Goal: Task Accomplishment & Management: Use online tool/utility

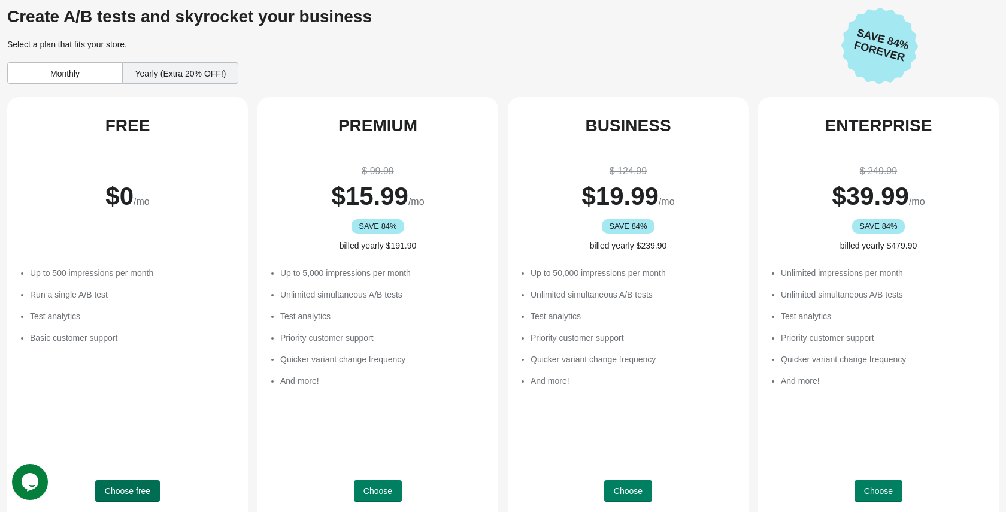
click at [139, 490] on span "Choose free" at bounding box center [128, 491] width 46 height 10
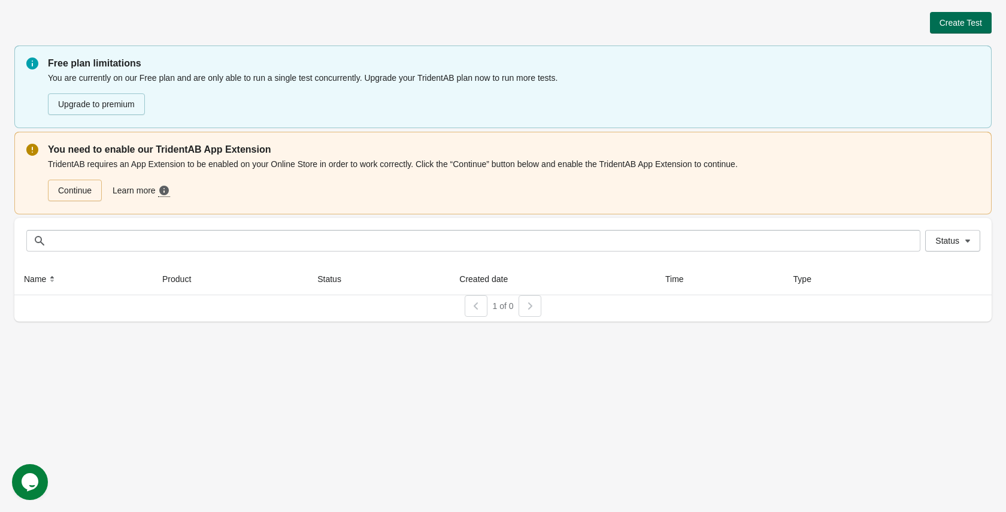
click at [948, 24] on span "Create Test" at bounding box center [961, 23] width 43 height 10
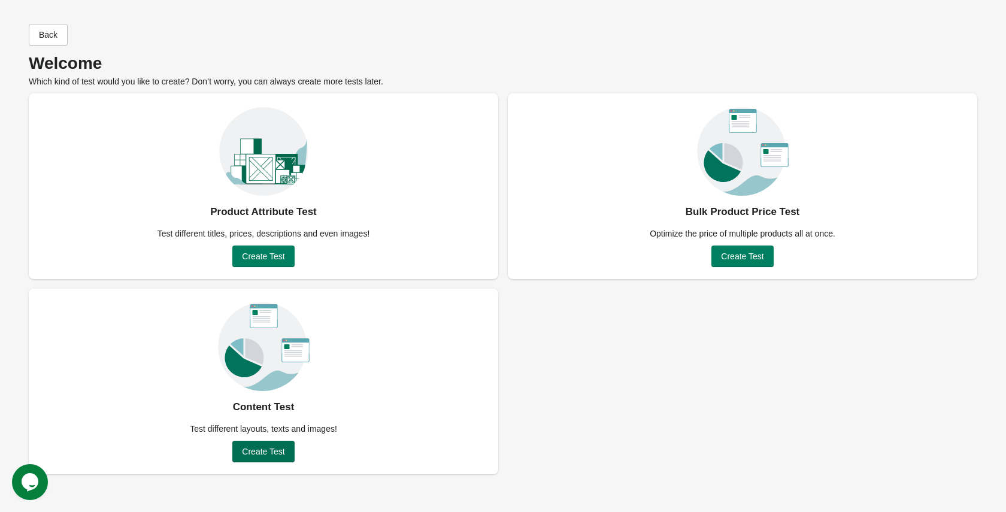
click at [260, 452] on span "Create Test" at bounding box center [263, 452] width 43 height 10
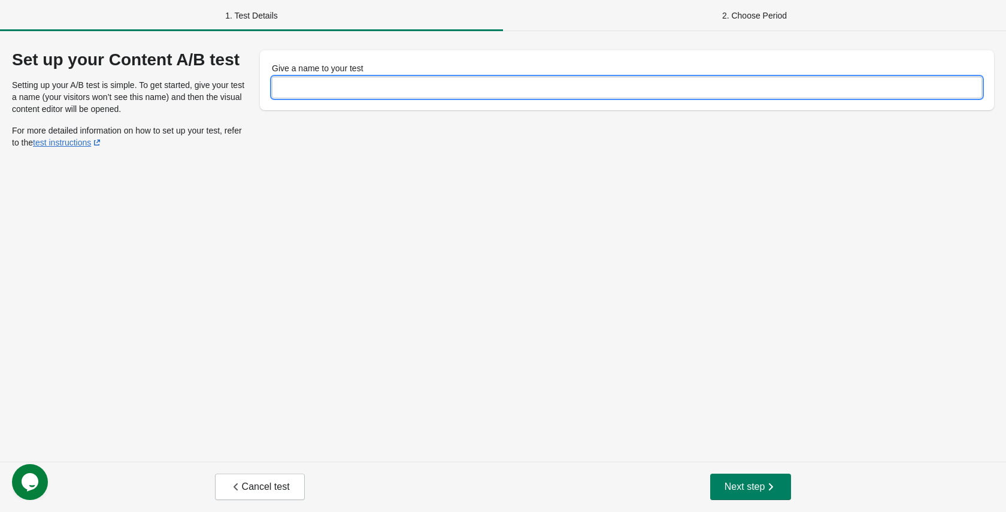
click at [313, 83] on input "Give a name to your test" at bounding box center [627, 88] width 710 height 22
type input "****"
click at [749, 3] on div "2. Choose Period" at bounding box center [754, 15] width 503 height 31
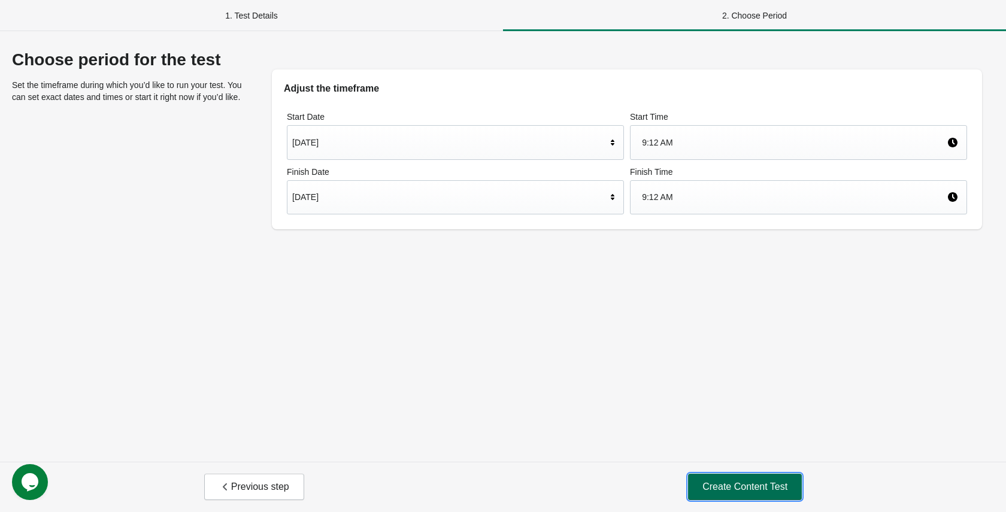
click at [727, 492] on span "Create Content Test" at bounding box center [745, 487] width 85 height 12
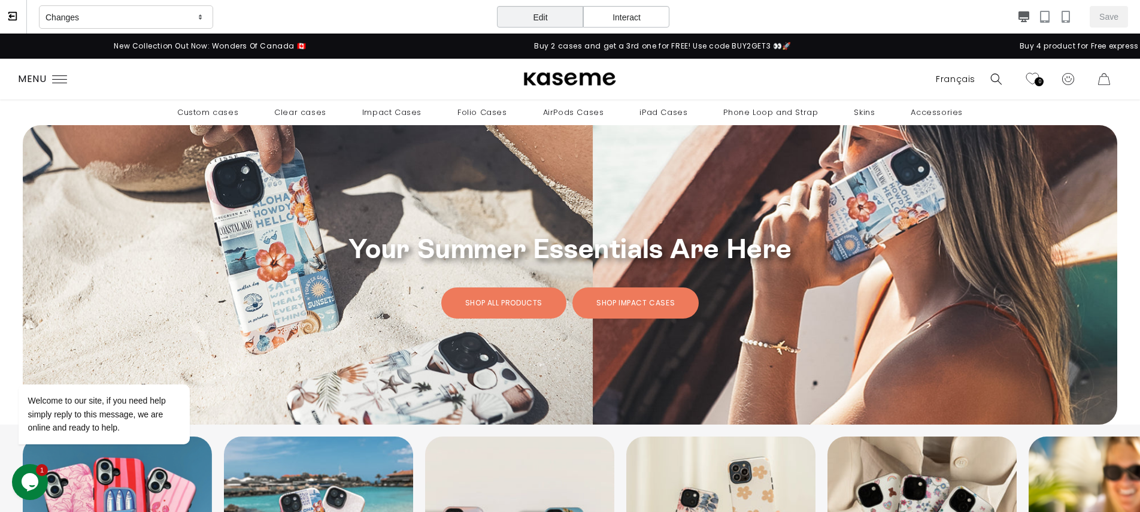
click at [159, 15] on div "Changes" at bounding box center [126, 17] width 174 height 24
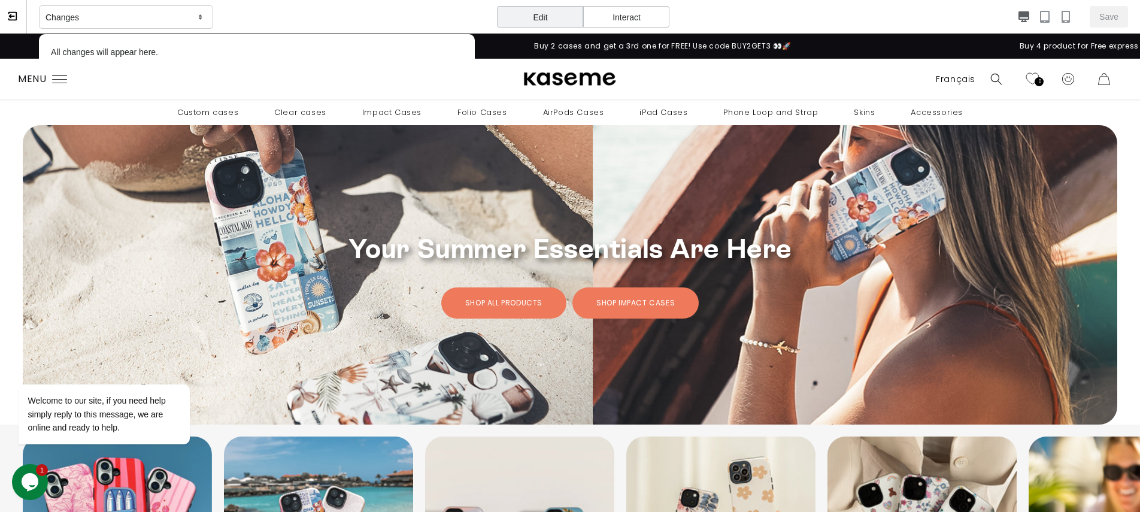
click at [159, 53] on p "All changes will appear here." at bounding box center [257, 52] width 424 height 24
click at [537, 16] on div "Edit" at bounding box center [540, 17] width 86 height 22
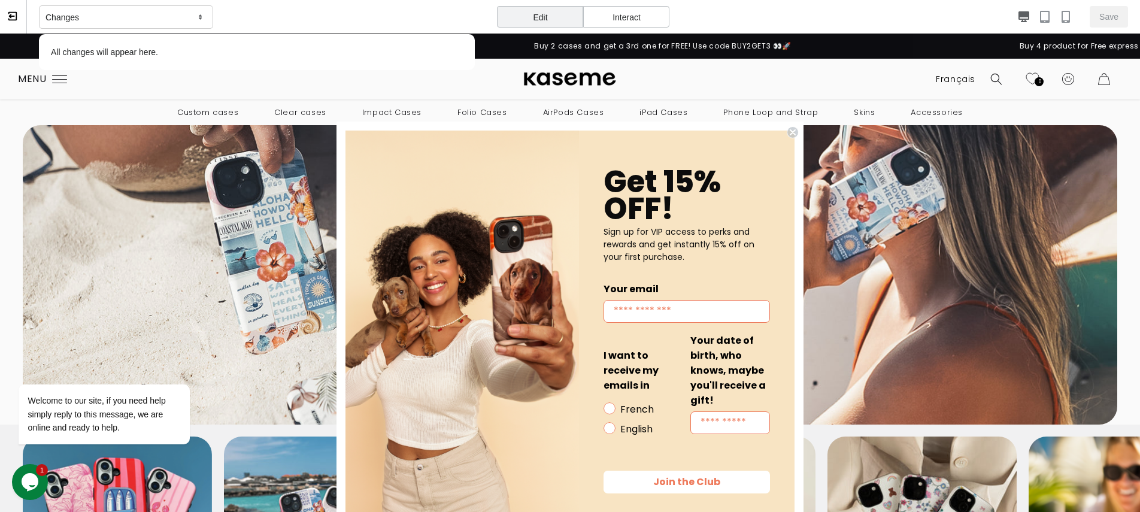
click at [794, 130] on circle "Close dialog" at bounding box center [793, 132] width 11 height 11
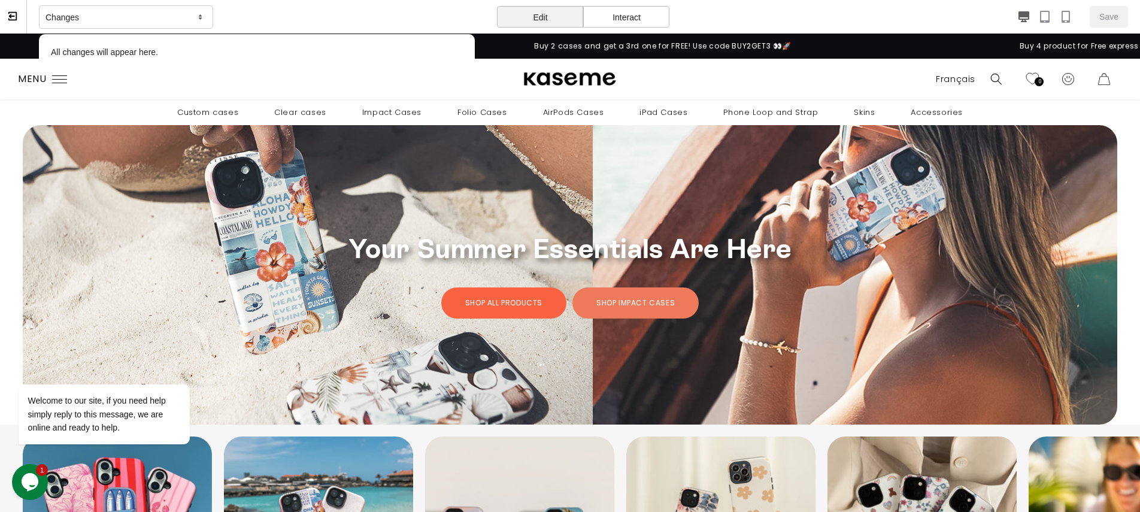
click at [535, 301] on link "Shop all products" at bounding box center [503, 302] width 125 height 31
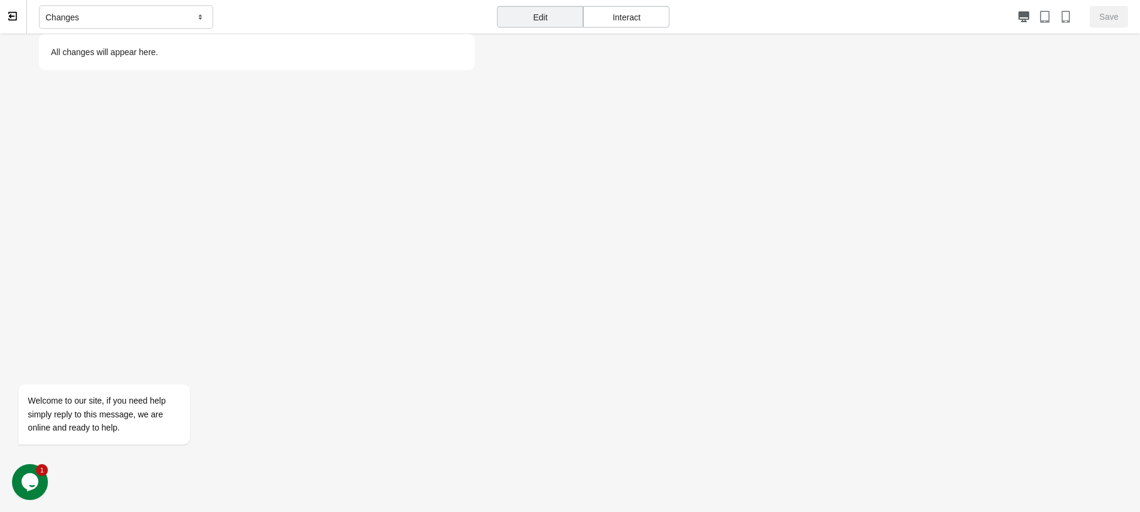
click at [184, 26] on div "Changes" at bounding box center [126, 17] width 174 height 24
click at [613, 19] on div "Interact" at bounding box center [626, 17] width 86 height 22
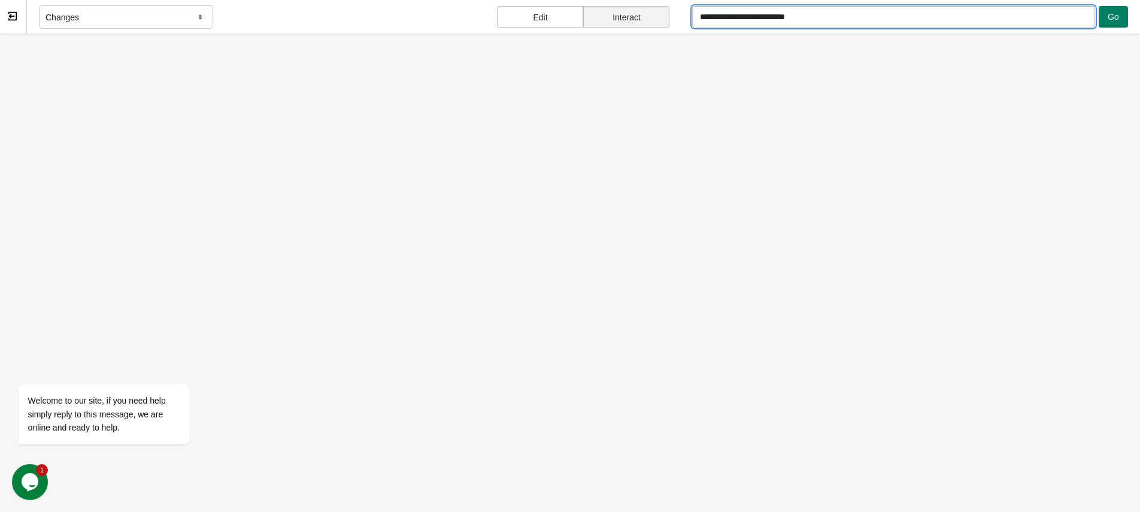
click at [928, 21] on input "**********" at bounding box center [893, 17] width 402 height 22
type input "**********"
click at [1006, 19] on span "Go" at bounding box center [1113, 17] width 11 height 10
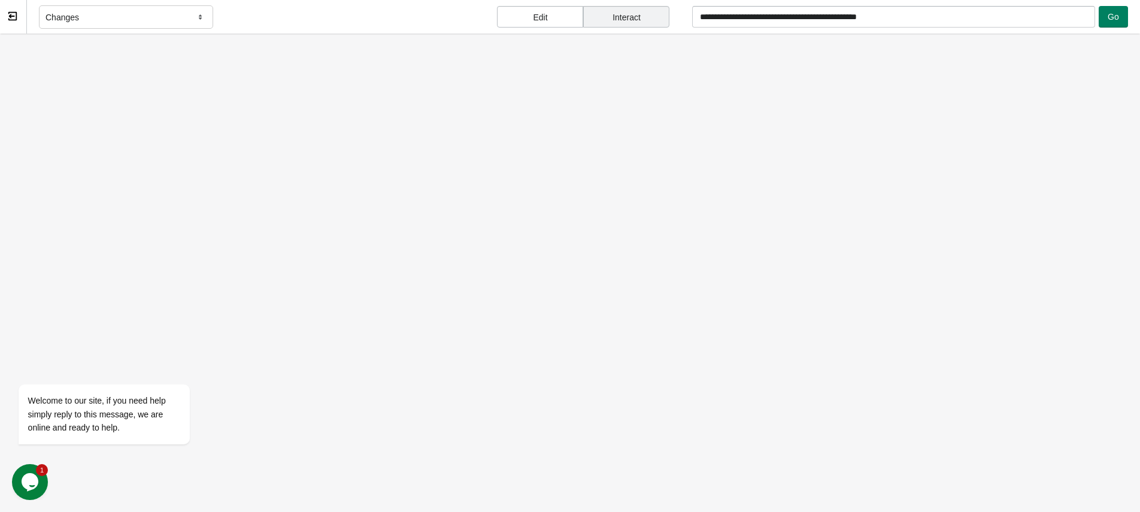
click at [541, 18] on div "Edit" at bounding box center [540, 17] width 86 height 22
click at [636, 23] on div "Interact" at bounding box center [626, 17] width 86 height 22
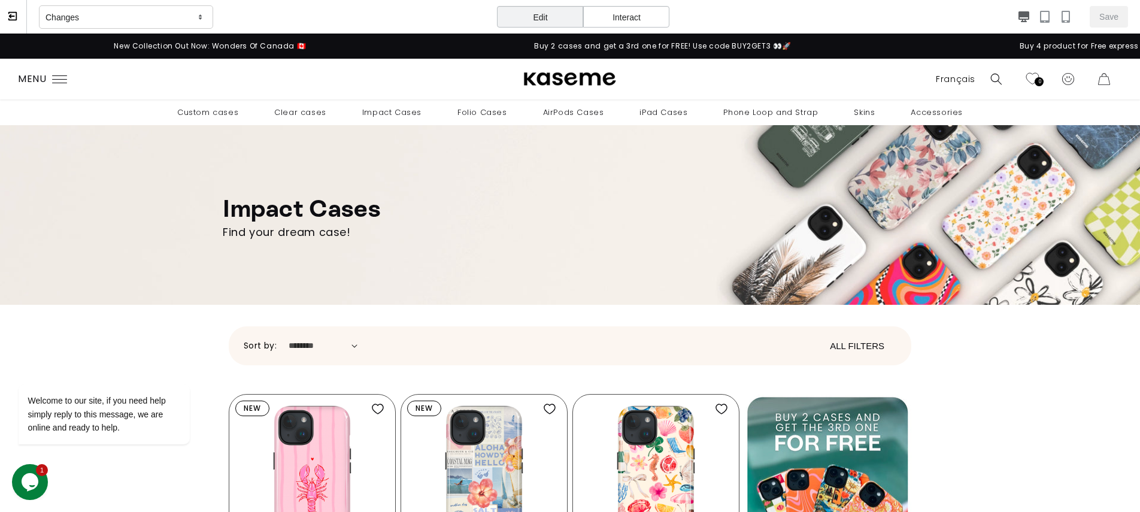
click at [524, 25] on div "Edit" at bounding box center [540, 17] width 86 height 22
click at [334, 215] on h1 "Impact Cases" at bounding box center [570, 208] width 695 height 31
click at [1006, 17] on icon "button" at bounding box center [1045, 17] width 12 height 12
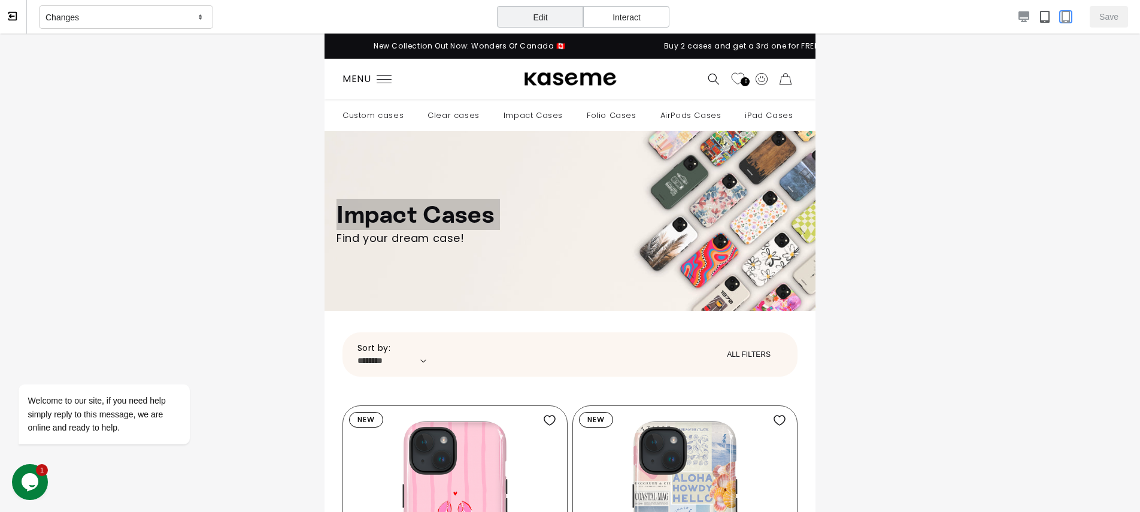
click at [1006, 18] on icon "button" at bounding box center [1066, 17] width 12 height 12
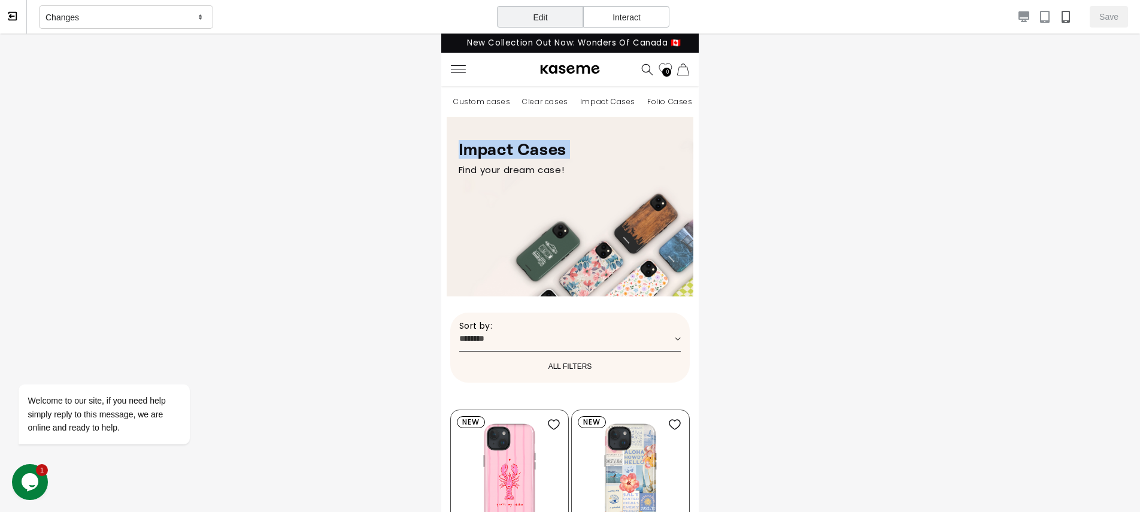
click at [513, 148] on h1 "Impact Cases" at bounding box center [570, 150] width 223 height 18
click at [479, 165] on div "Find your dream case!" at bounding box center [570, 170] width 223 height 11
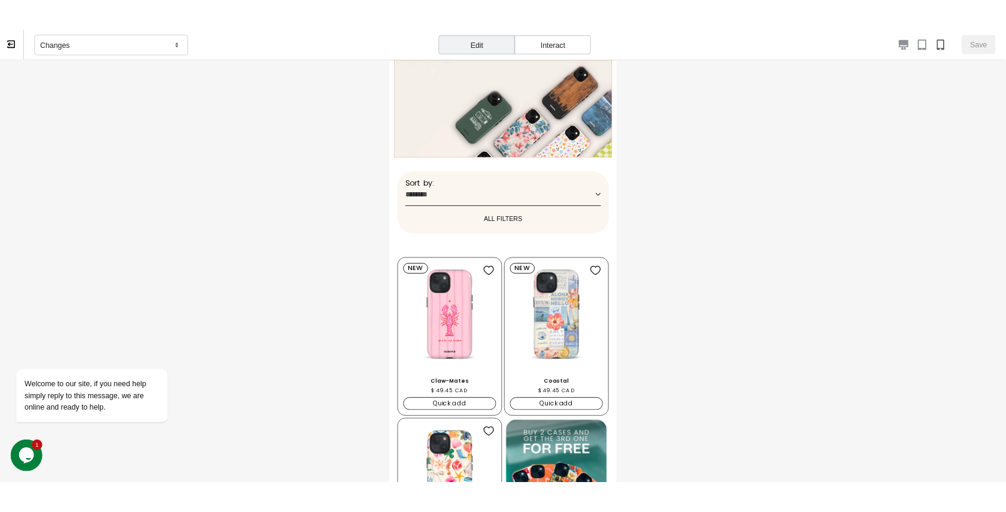
scroll to position [114, 0]
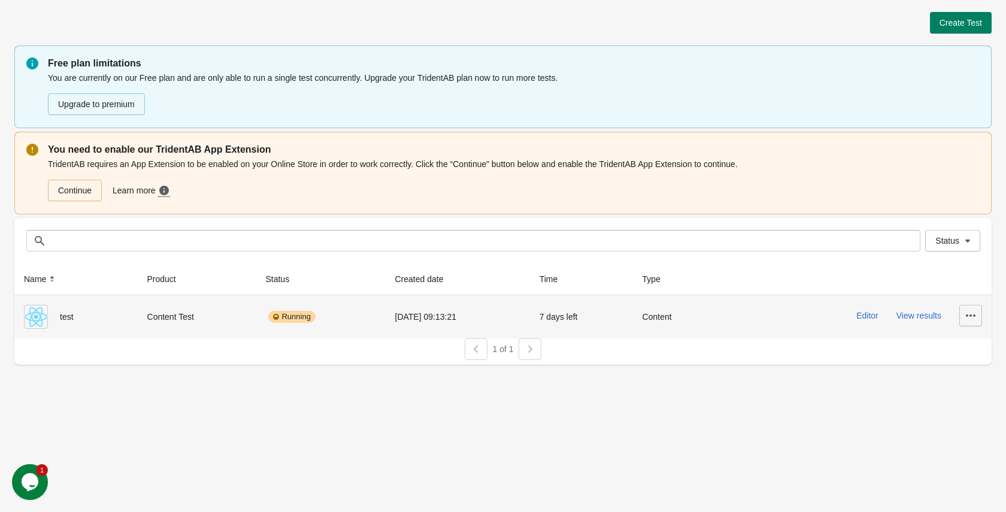
click at [963, 314] on button "button" at bounding box center [971, 316] width 23 height 22
click at [962, 351] on span "Delete" at bounding box center [961, 347] width 24 height 12
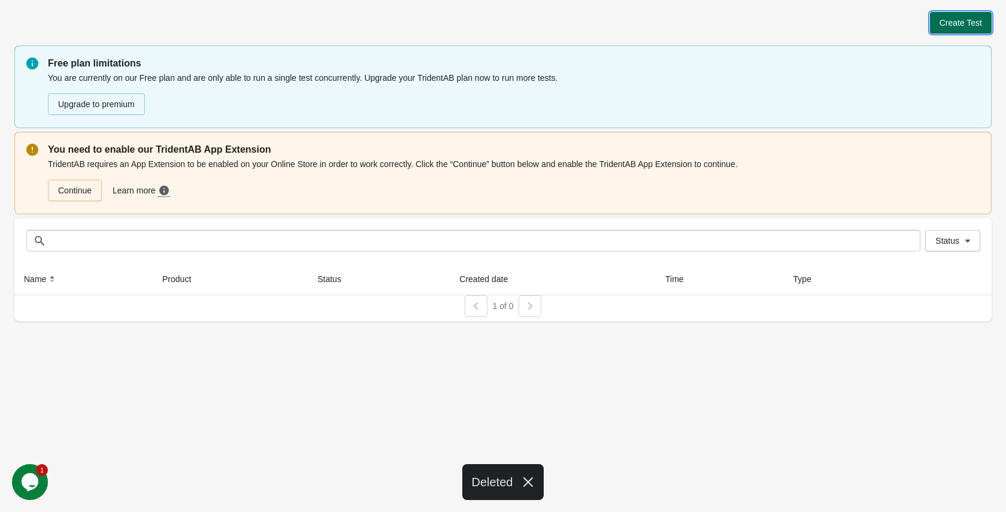
click at [944, 22] on span "Create Test" at bounding box center [961, 23] width 43 height 10
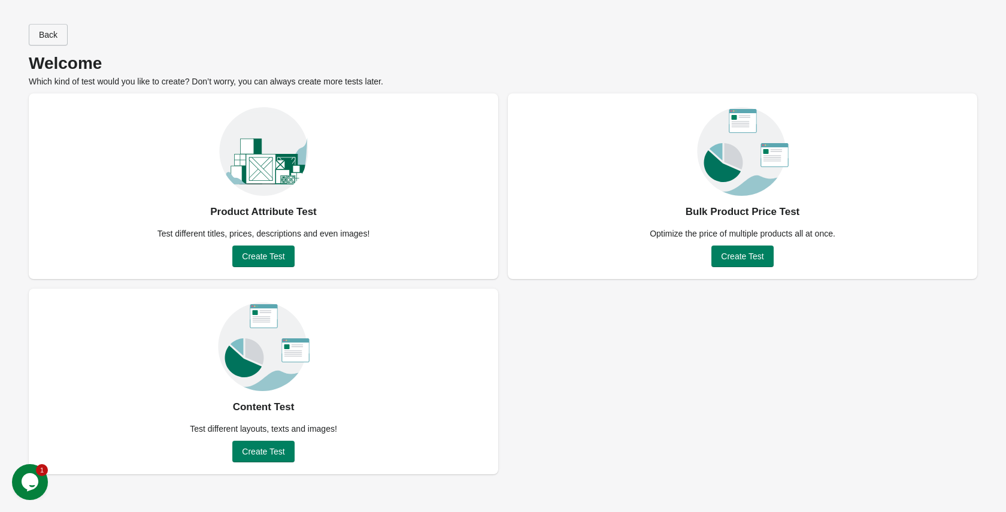
click at [55, 38] on span "Back" at bounding box center [48, 35] width 19 height 10
